Goal: Find specific page/section: Find specific page/section

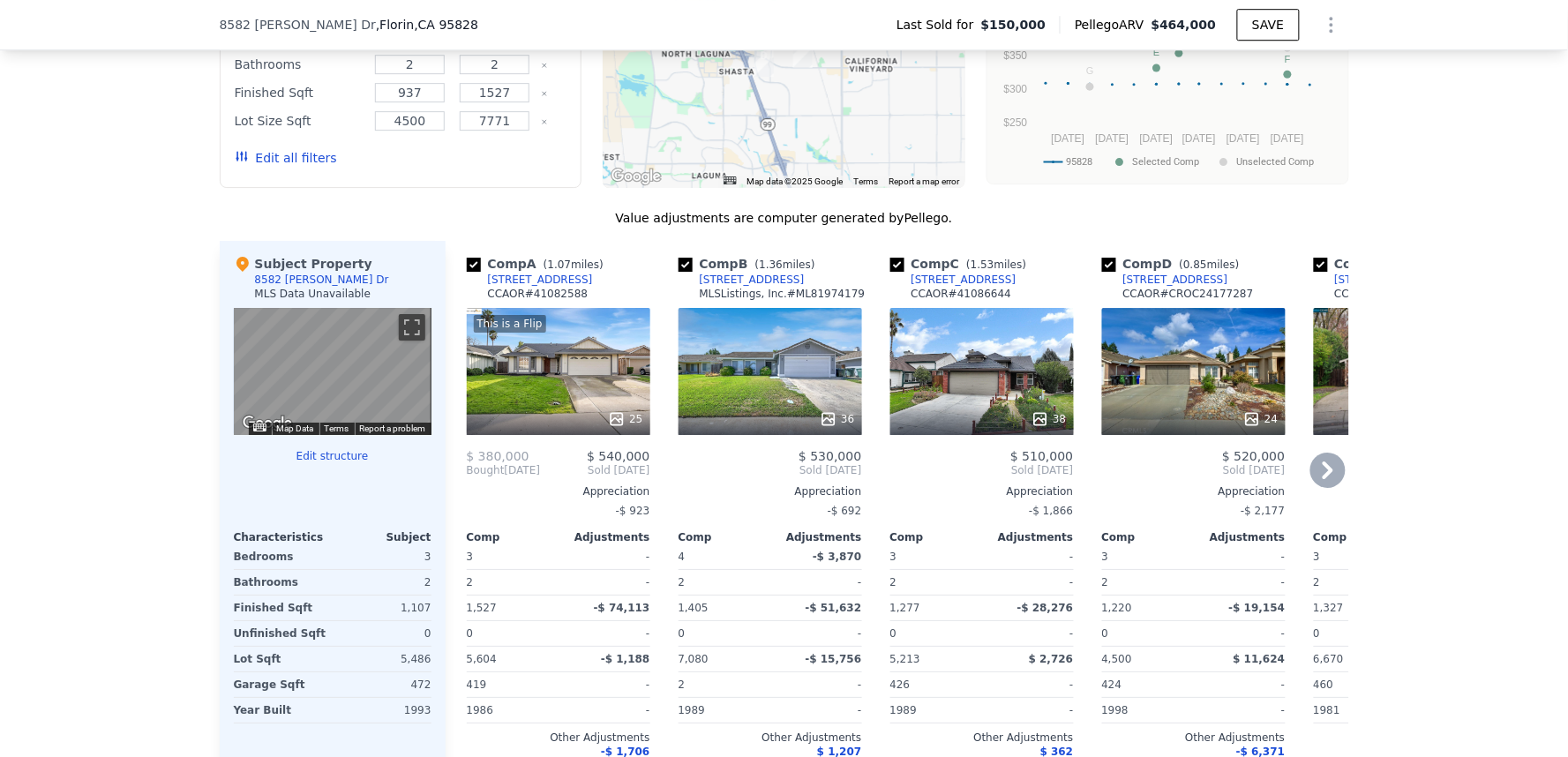
scroll to position [1659, 0]
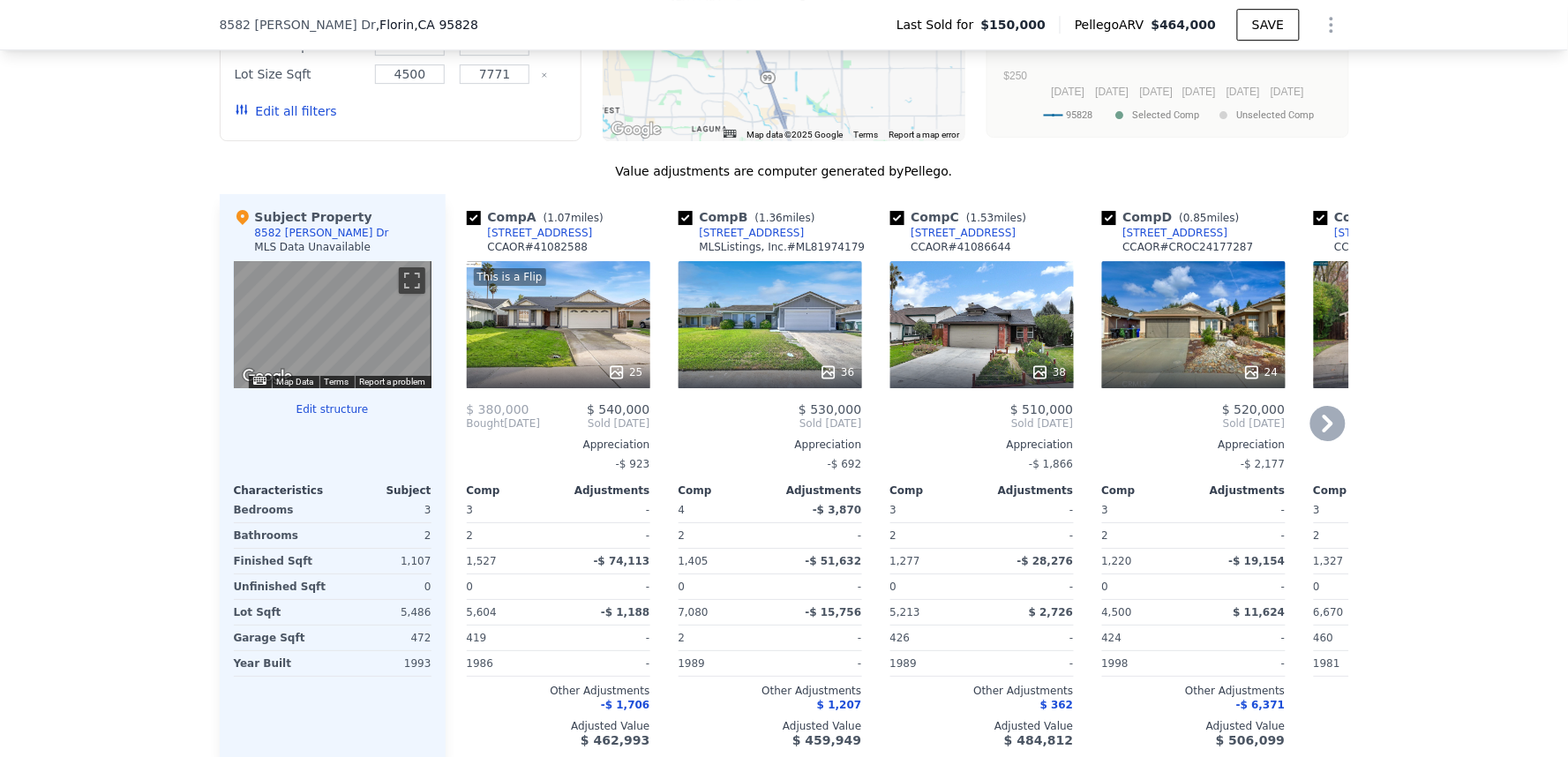
click at [993, 352] on div "38" at bounding box center [981, 324] width 184 height 127
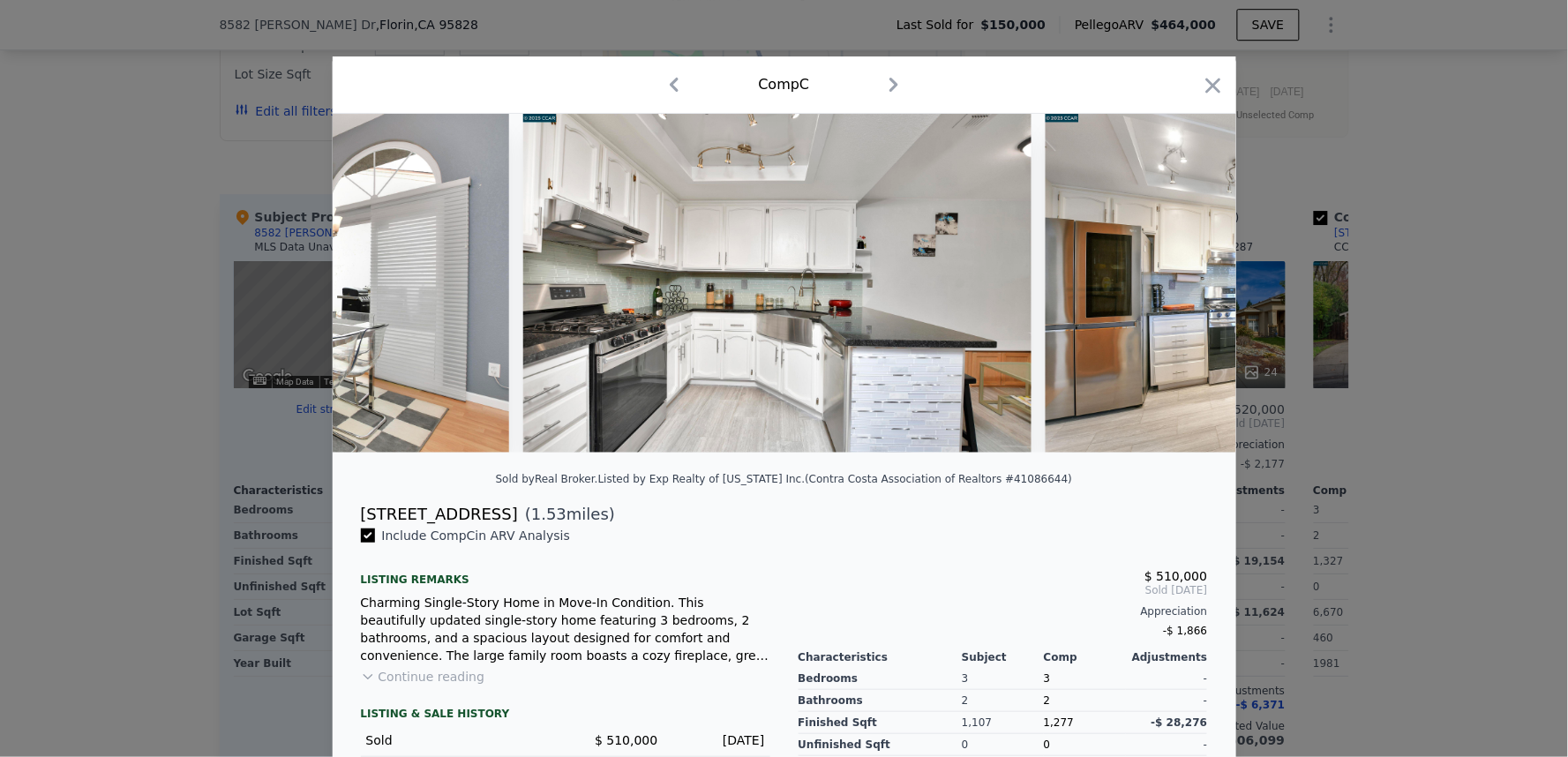
scroll to position [0, 4967]
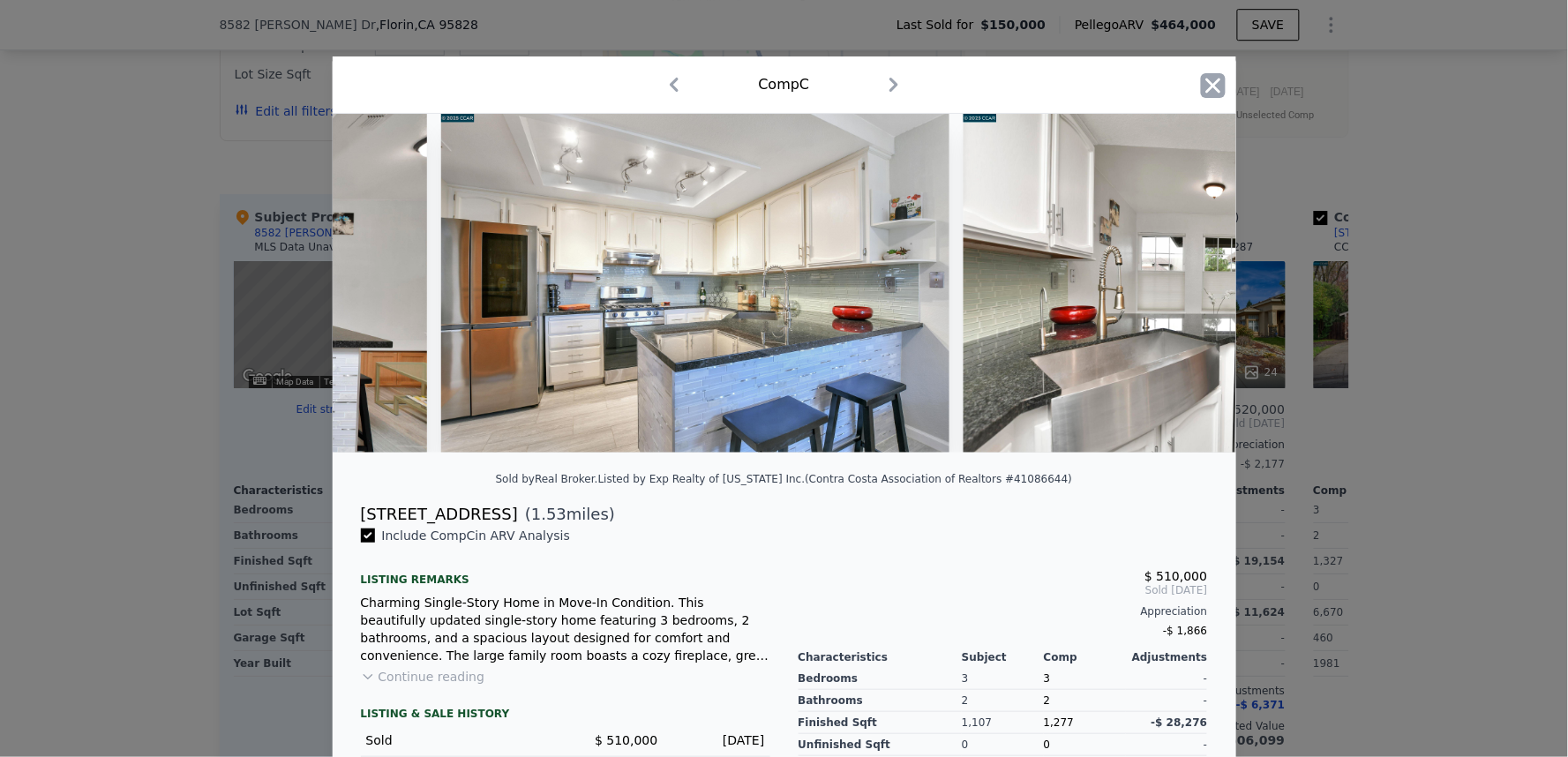
click at [1200, 85] on icon "button" at bounding box center [1213, 86] width 25 height 25
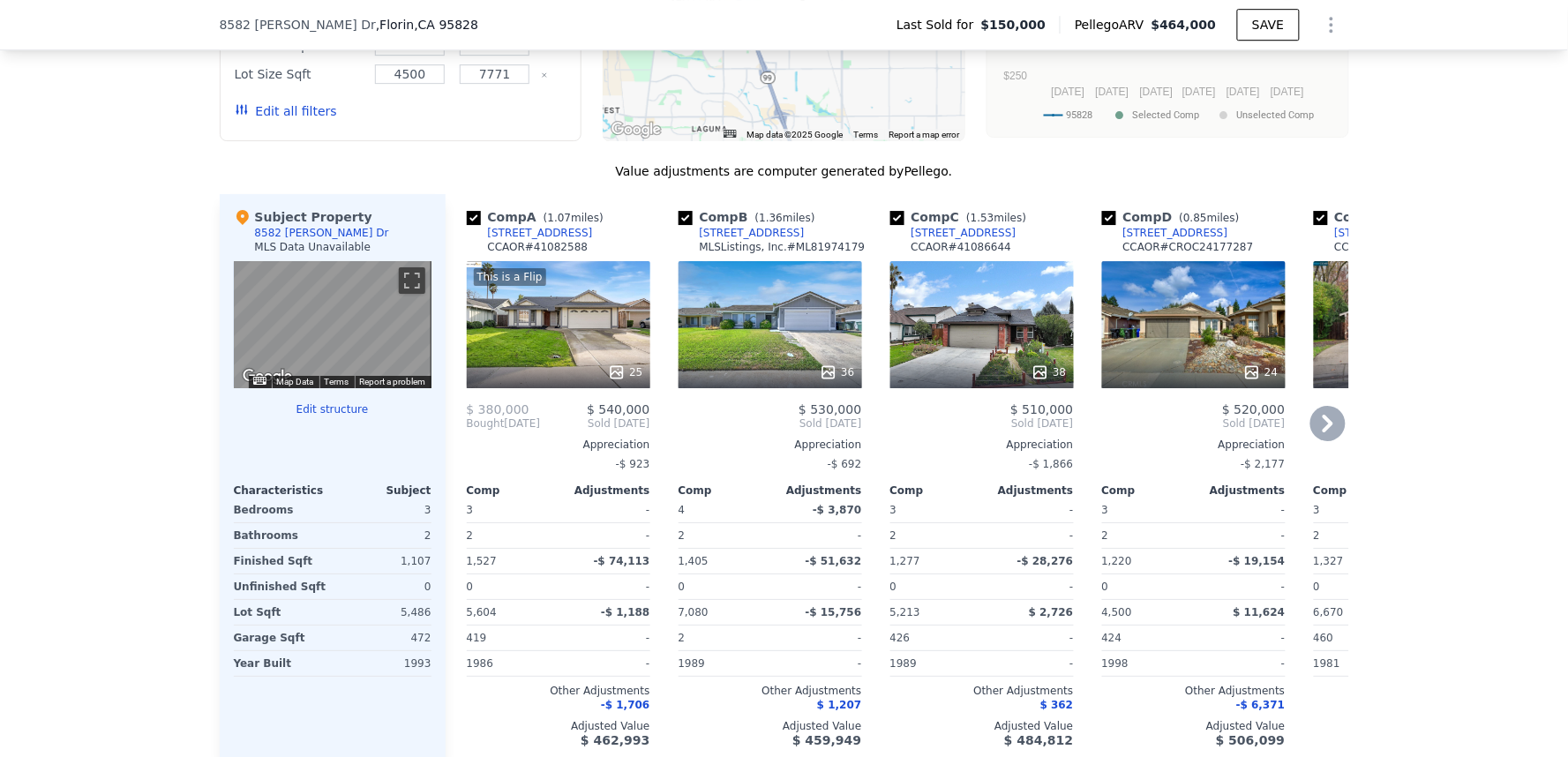
click at [526, 357] on div "This is a Flip 25" at bounding box center [558, 324] width 184 height 127
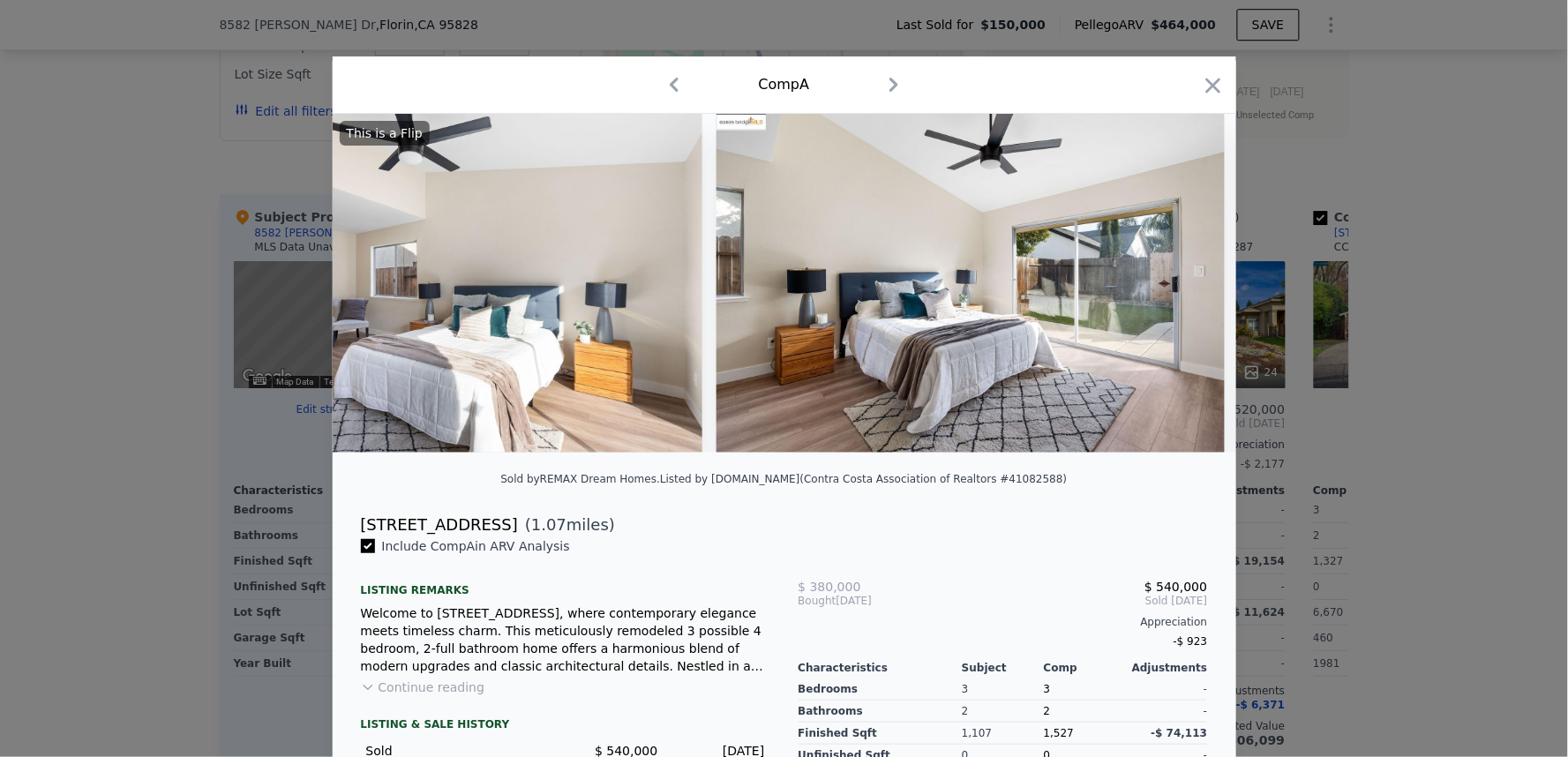
scroll to position [0, 7922]
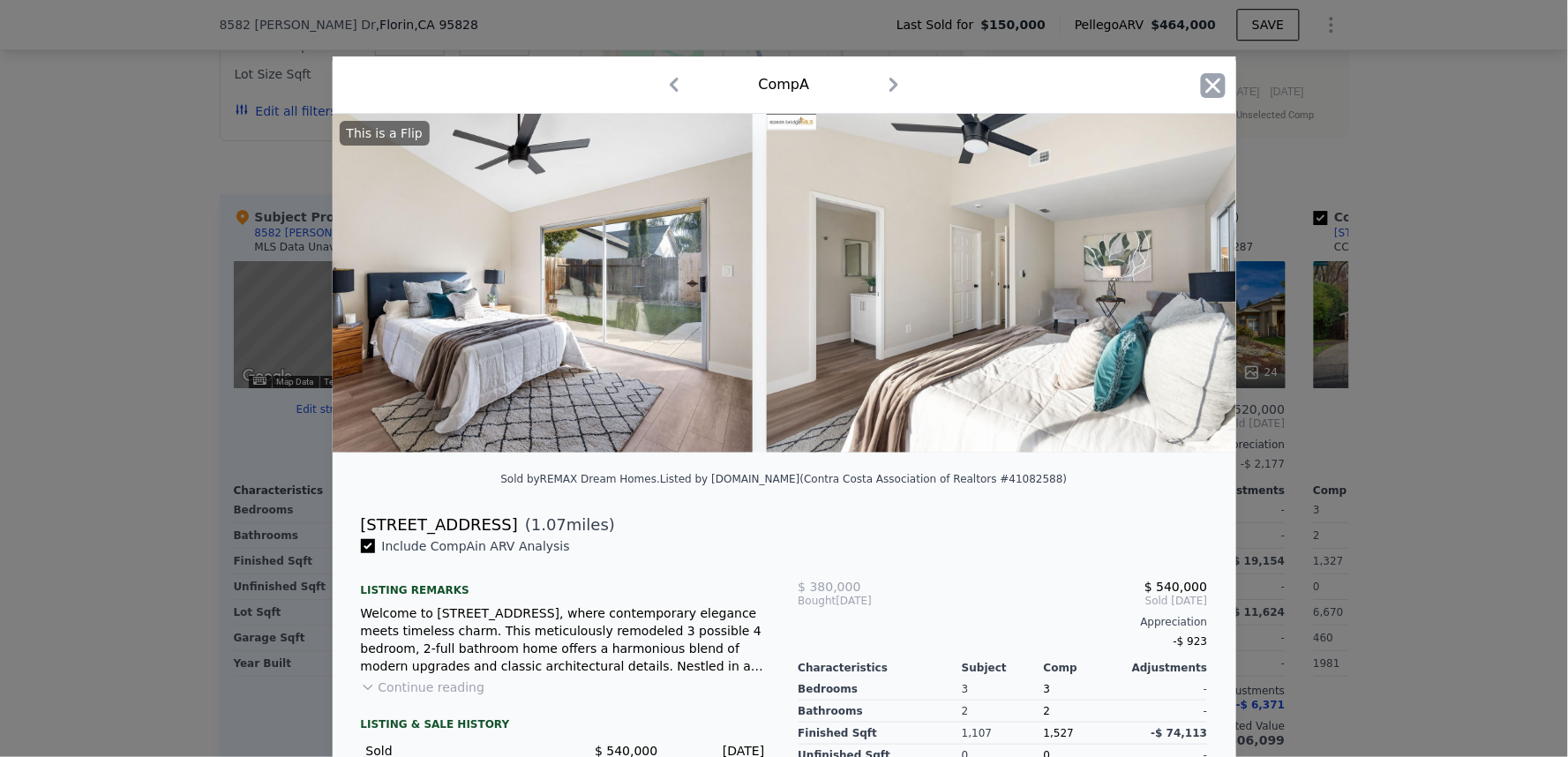
click at [1200, 81] on icon "button" at bounding box center [1213, 86] width 25 height 25
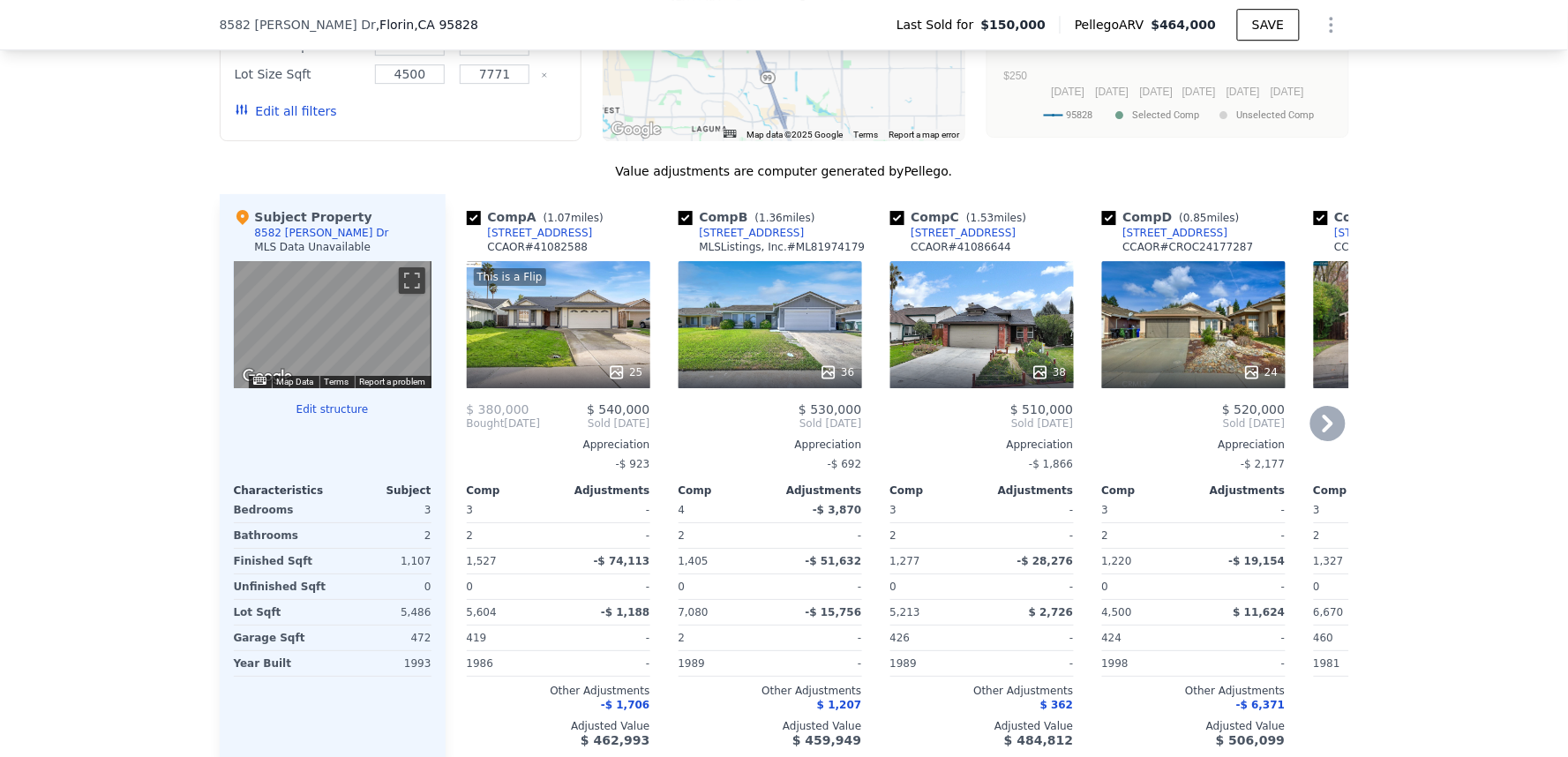
click at [1330, 441] on icon at bounding box center [1327, 423] width 35 height 35
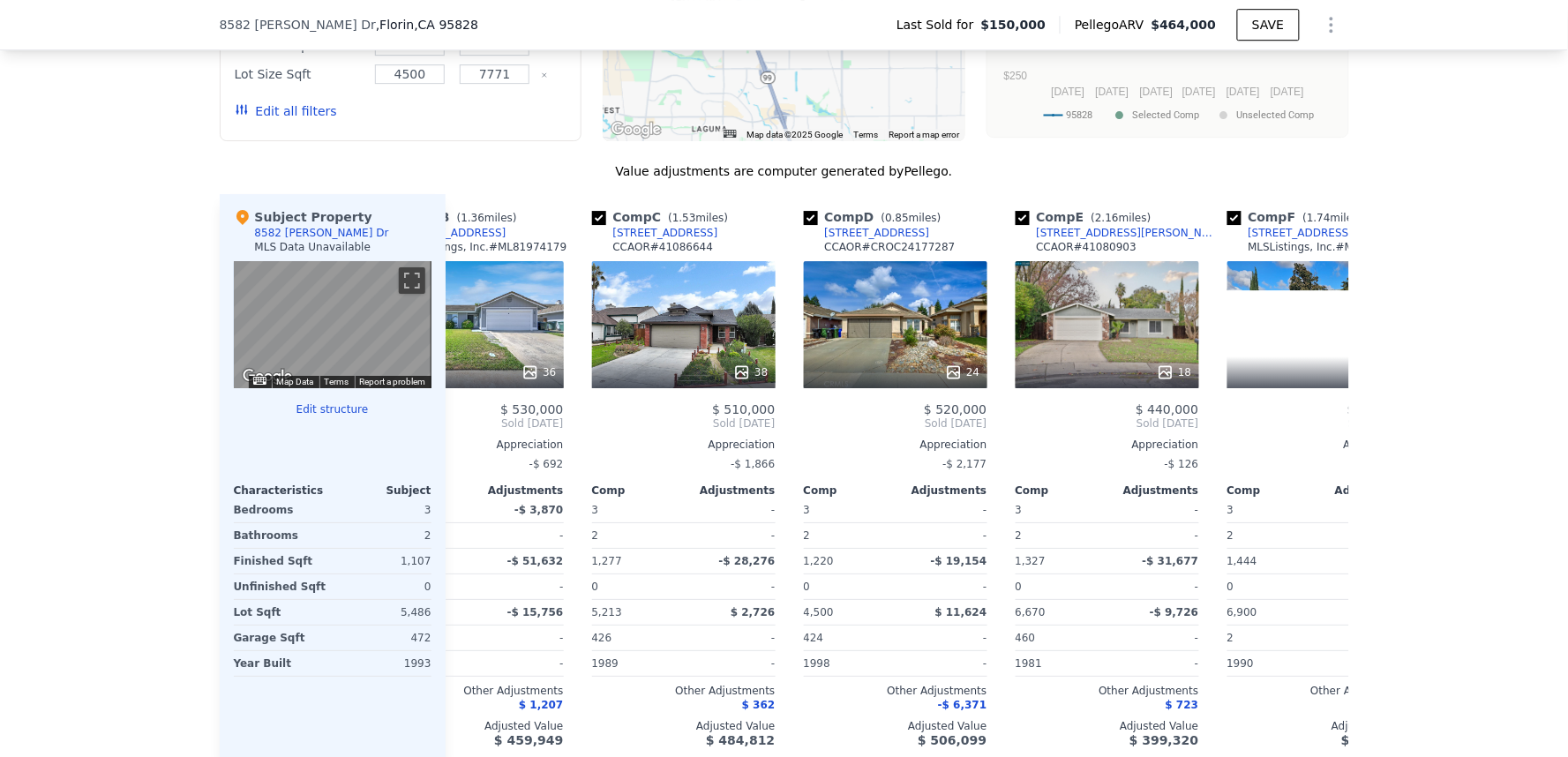
scroll to position [0, 423]
